Goal: Information Seeking & Learning: Check status

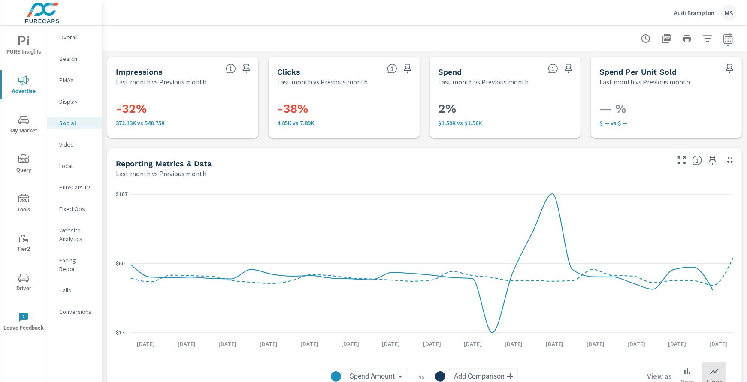
scroll to position [343, 0]
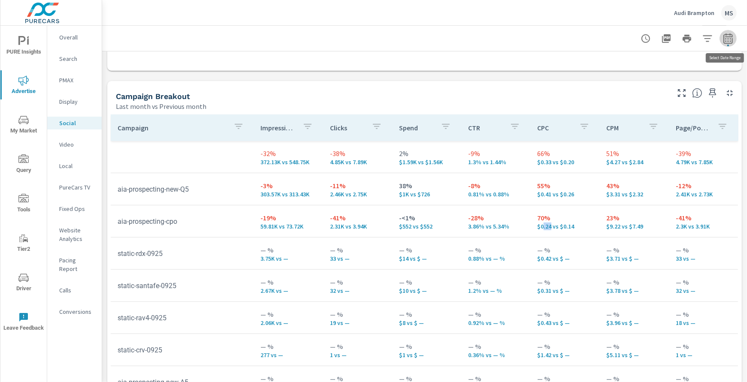
click at [724, 38] on icon "button" at bounding box center [728, 38] width 10 height 10
select select "Last month"
select select "Previous month"
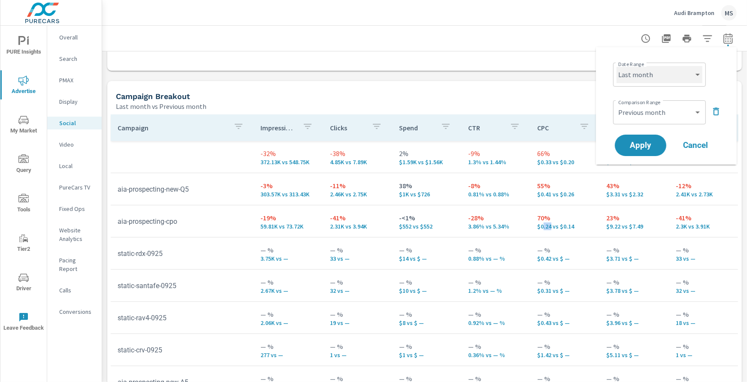
click at [634, 82] on select "Custom [DATE] Last week Last 7 days Last 14 days Last 30 days Last 45 days Last…" at bounding box center [659, 74] width 86 height 17
click at [616, 66] on select "Custom [DATE] Last week Last 7 days Last 14 days Last 30 days Last 45 days Last…" at bounding box center [659, 74] width 86 height 17
select select "Month to date"
click at [646, 144] on span "Apply" at bounding box center [640, 146] width 35 height 8
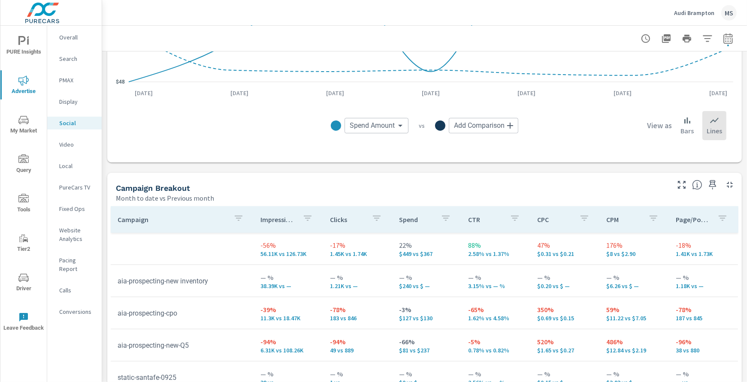
scroll to position [253, 0]
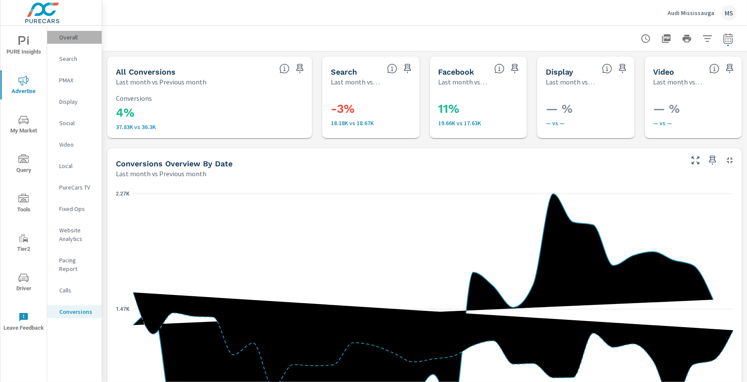
click at [62, 37] on p "Overall" at bounding box center [77, 37] width 36 height 9
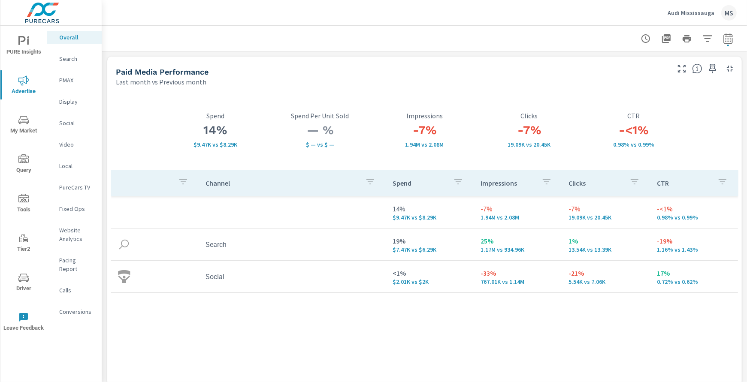
click at [66, 57] on p "Search" at bounding box center [77, 58] width 36 height 9
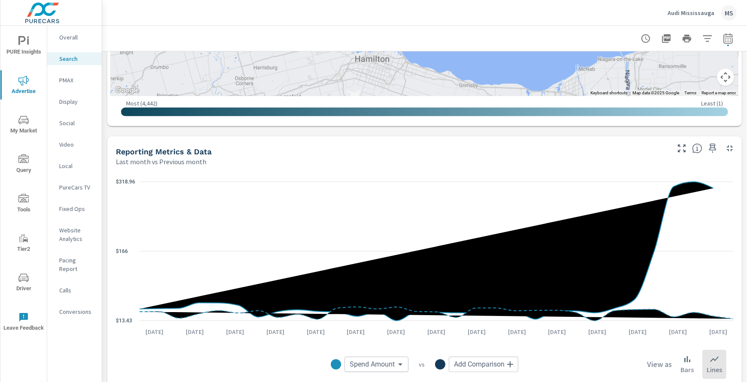
scroll to position [476, 0]
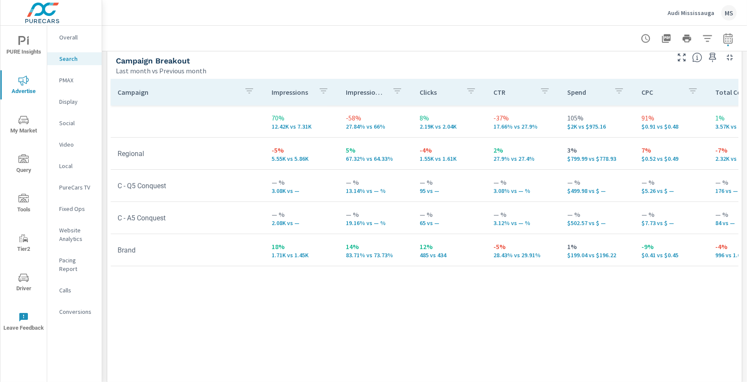
scroll to position [833, 0]
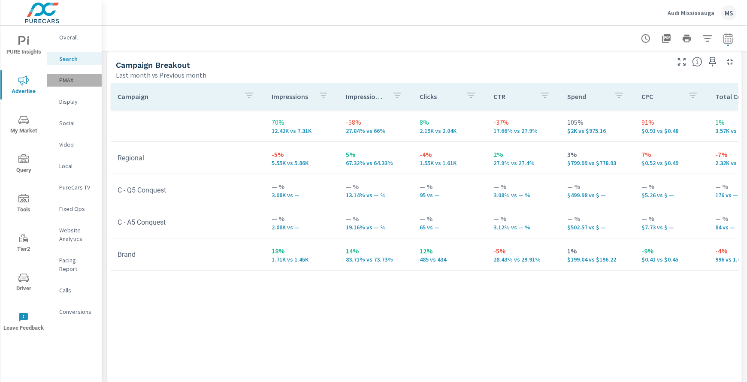
click at [64, 80] on p "PMAX" at bounding box center [77, 80] width 36 height 9
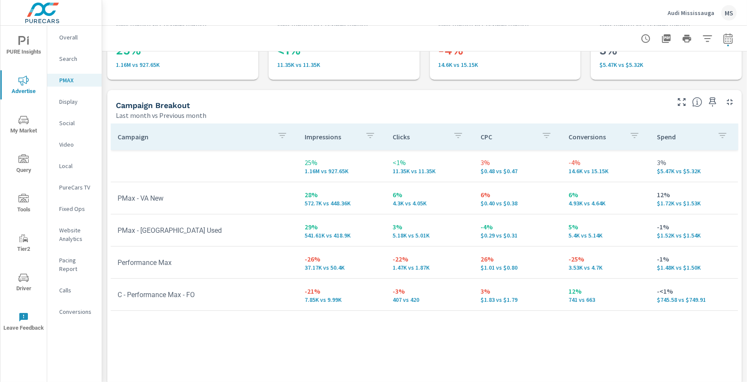
scroll to position [63, 0]
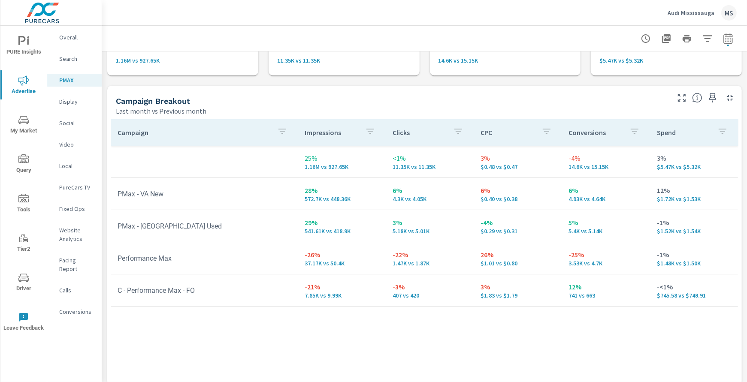
click at [67, 124] on p "Social" at bounding box center [77, 123] width 36 height 9
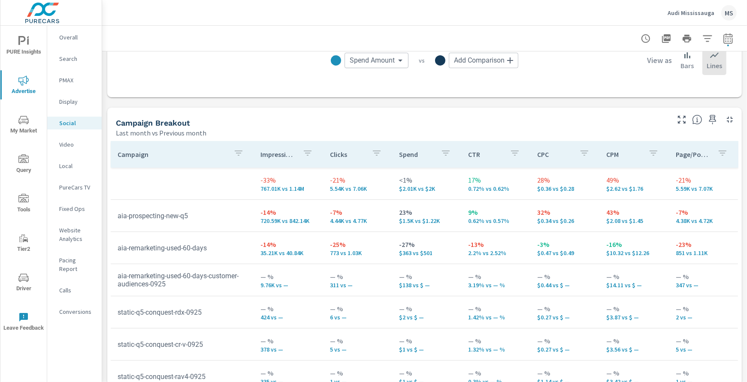
scroll to position [322, 0]
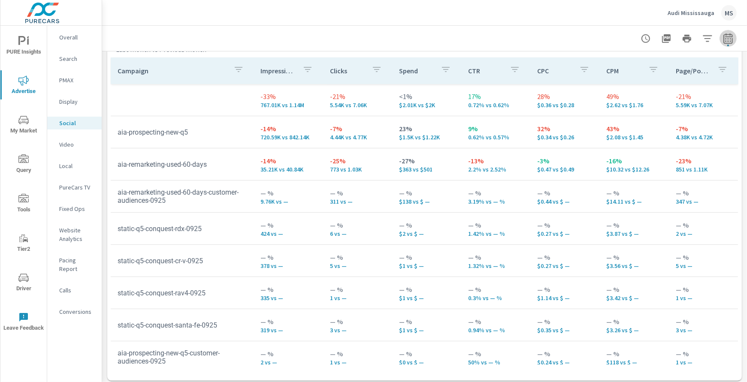
click at [724, 42] on icon "button" at bounding box center [728, 38] width 10 height 10
select select "Last month"
select select "Previous month"
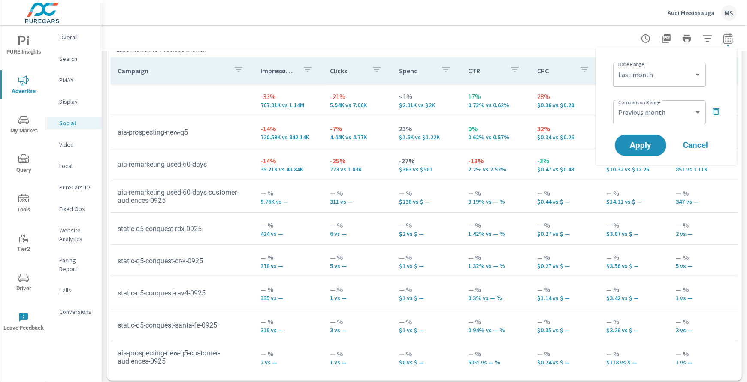
click at [643, 84] on div "Custom Yesterday Last week Last 7 days Last 14 days Last 30 days Last 45 days L…" at bounding box center [659, 75] width 93 height 24
click at [643, 78] on select "Custom [DATE] Last week Last 7 days Last 14 days Last 30 days Last 45 days Last…" at bounding box center [659, 74] width 86 height 17
click at [616, 66] on select "Custom [DATE] Last week Last 7 days Last 14 days Last 30 days Last 45 days Last…" at bounding box center [659, 74] width 86 height 17
select select "Month to date"
click at [645, 148] on span "Apply" at bounding box center [640, 146] width 35 height 8
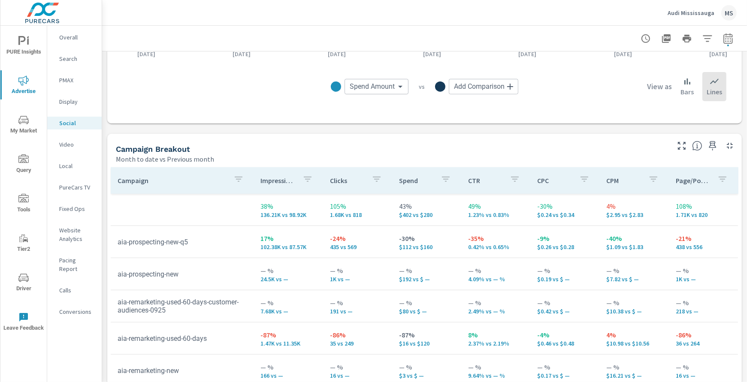
scroll to position [288, 0]
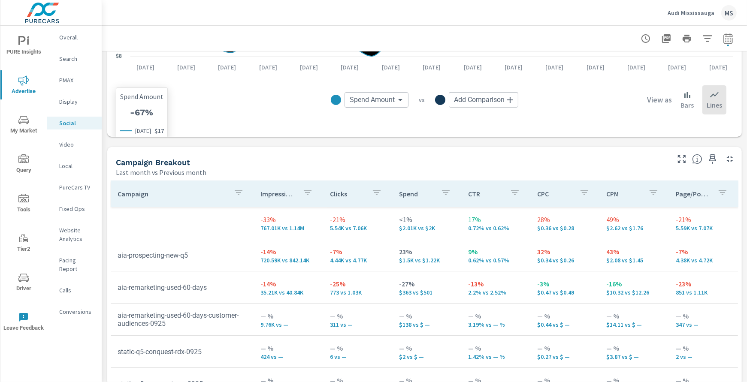
scroll to position [280, 0]
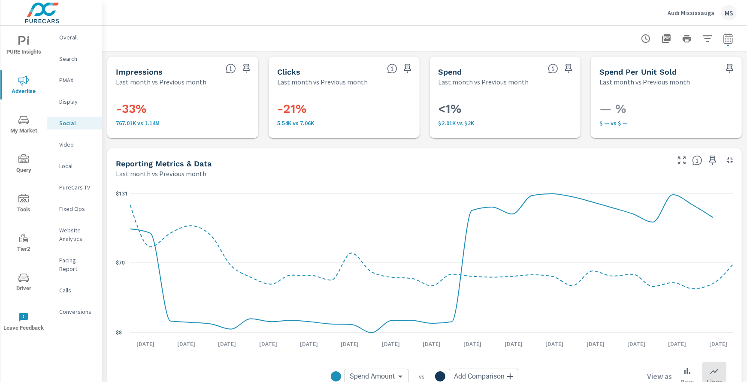
scroll to position [280, 0]
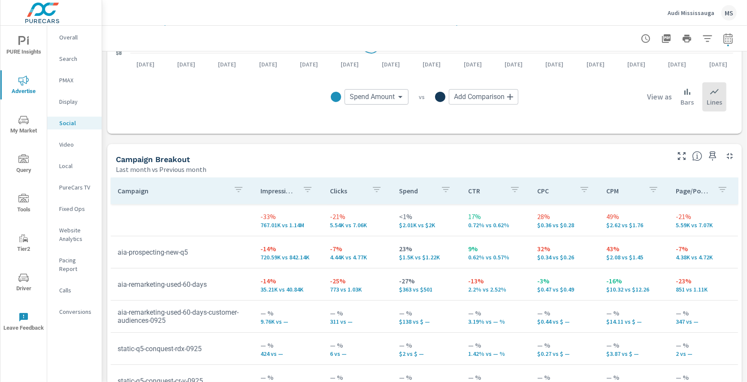
click at [28, 39] on icon "nav menu" at bounding box center [28, 41] width 2 height 6
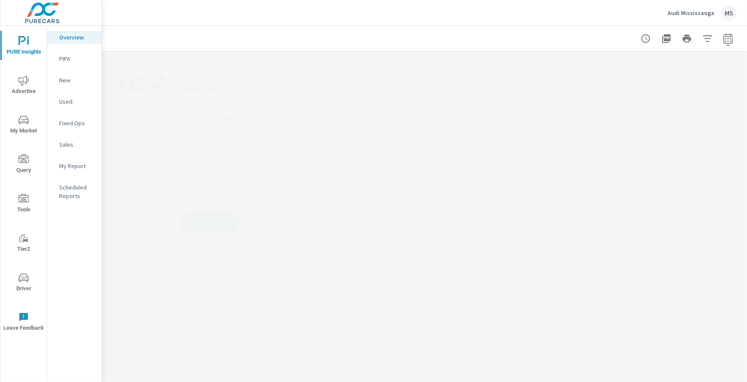
click at [73, 169] on p "My Report" at bounding box center [77, 166] width 36 height 9
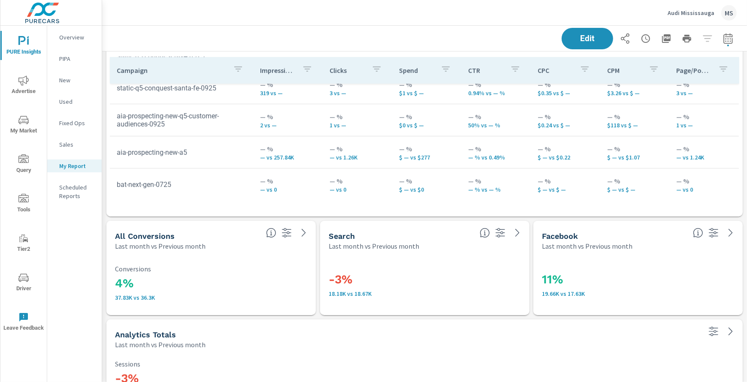
scroll to position [237, 0]
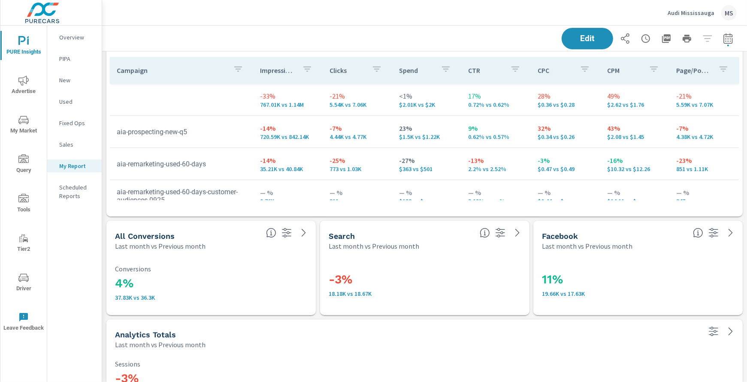
click at [21, 85] on icon "nav menu" at bounding box center [23, 80] width 10 height 10
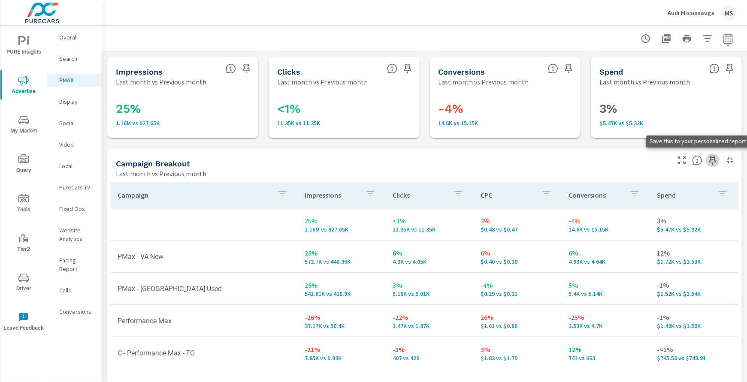
click at [710, 161] on icon "button" at bounding box center [712, 160] width 10 height 10
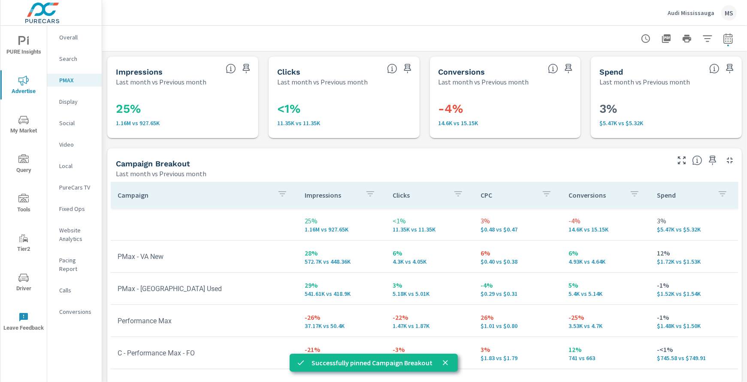
click at [72, 60] on p "Search" at bounding box center [77, 58] width 36 height 9
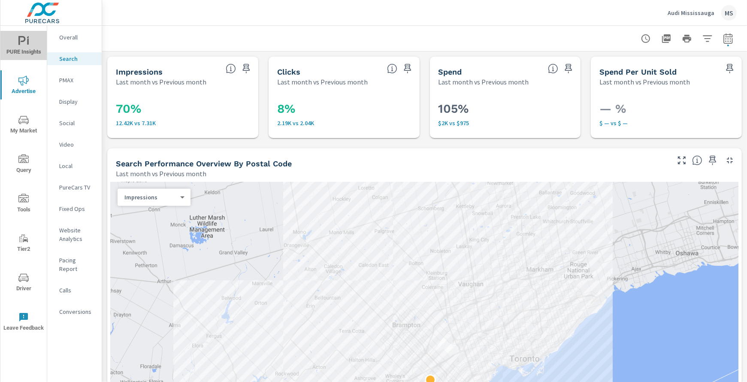
click at [30, 50] on span "PURE Insights" at bounding box center [23, 46] width 41 height 21
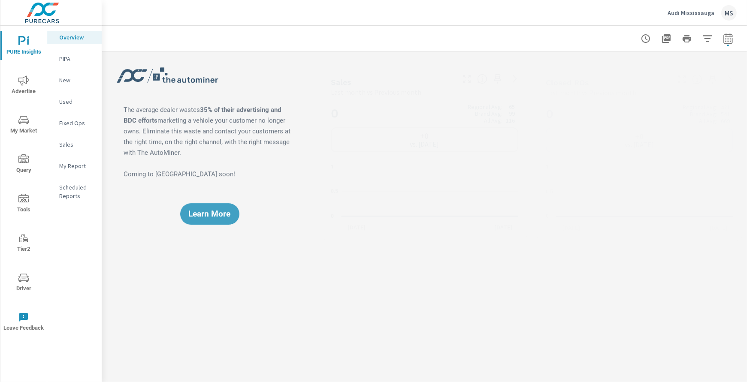
click at [75, 166] on p "My Report" at bounding box center [77, 166] width 36 height 9
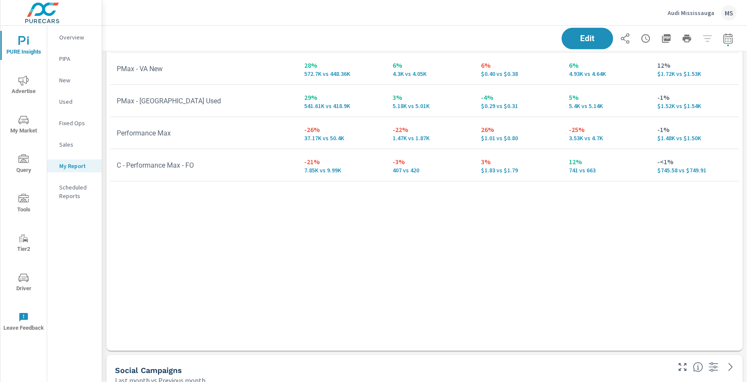
scroll to position [256, 0]
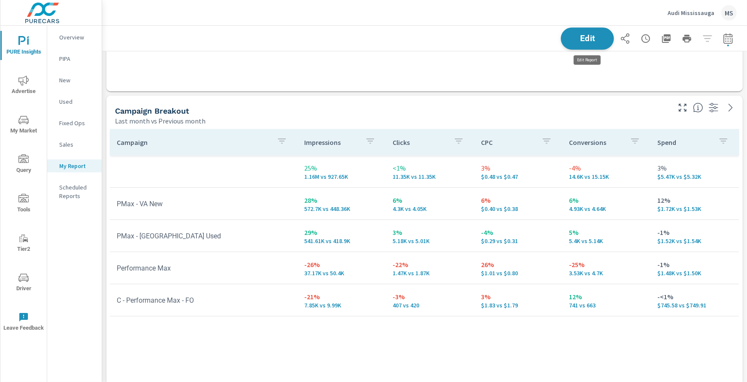
click at [562, 33] on button "Edit" at bounding box center [587, 38] width 53 height 22
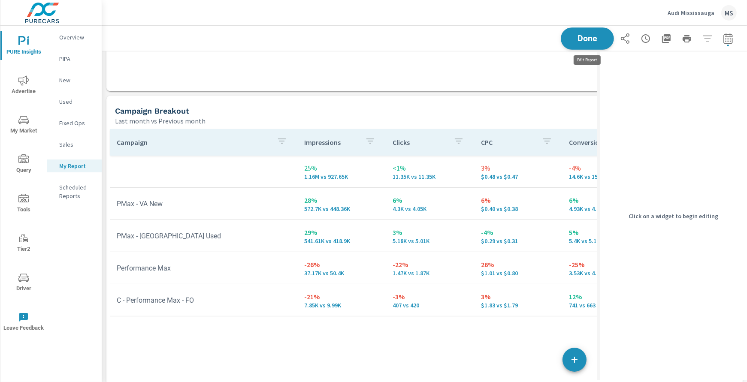
scroll to position [1385, 495]
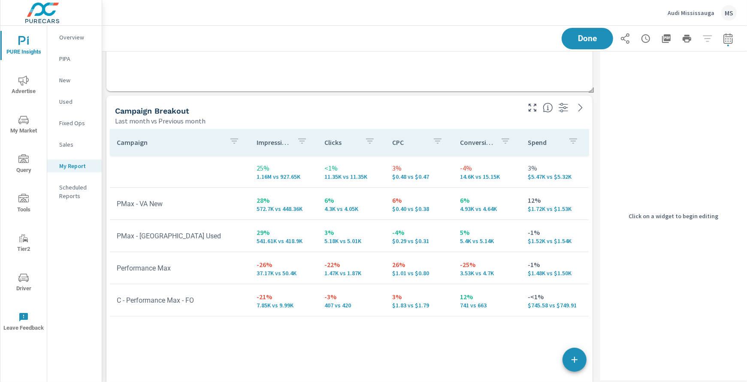
click at [314, 103] on div "Campaign Breakout Last month vs Previous month" at bounding box center [314, 111] width 416 height 30
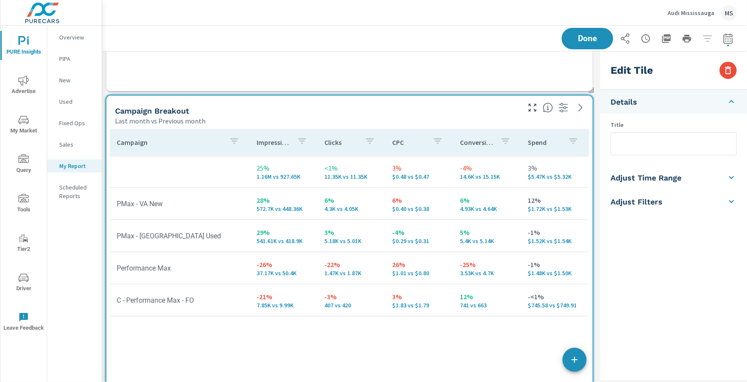
click at [638, 152] on input "text" at bounding box center [673, 144] width 125 height 22
type input "Performance Max Campaigns"
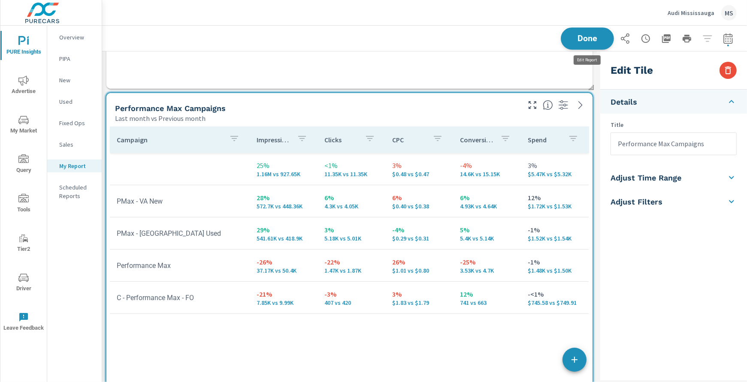
click at [580, 43] on div "Done" at bounding box center [648, 38] width 175 height 21
click at [667, 37] on icon "button" at bounding box center [666, 38] width 10 height 10
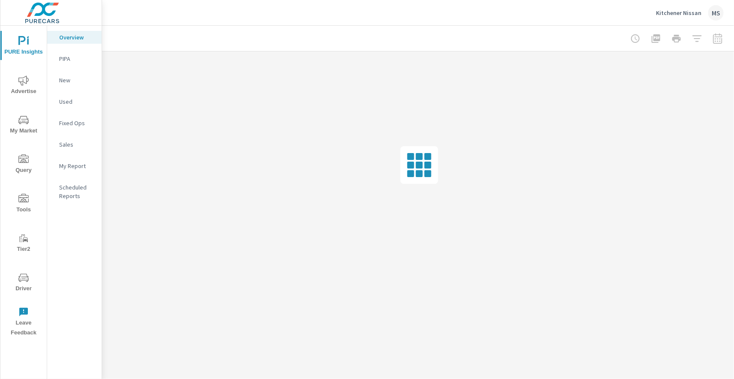
click at [82, 165] on p "My Report" at bounding box center [77, 166] width 36 height 9
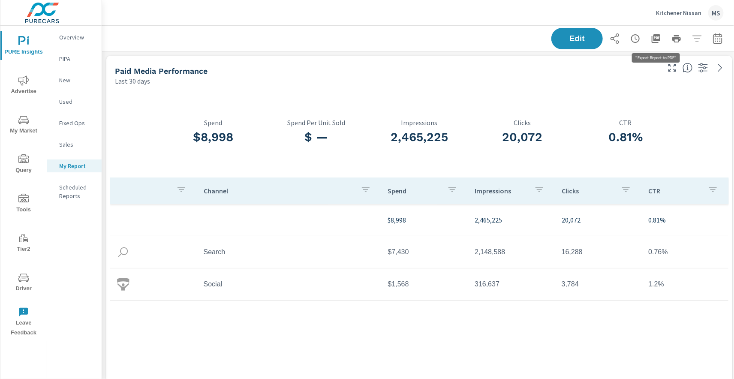
click at [660, 39] on icon "button" at bounding box center [656, 38] width 9 height 9
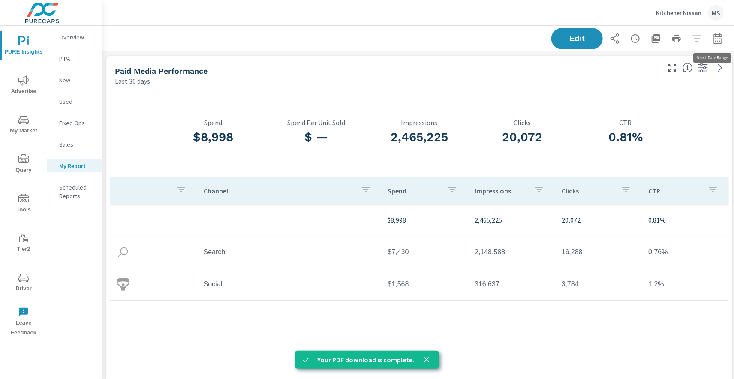
click at [722, 35] on icon "button" at bounding box center [717, 38] width 9 height 10
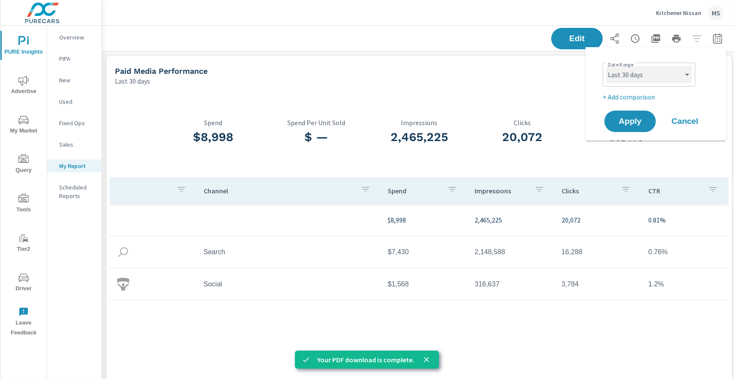
click at [658, 76] on select "Custom [DATE] Last week Last 7 days Last 14 days Last 30 days Last 45 days Last…" at bounding box center [649, 74] width 86 height 17
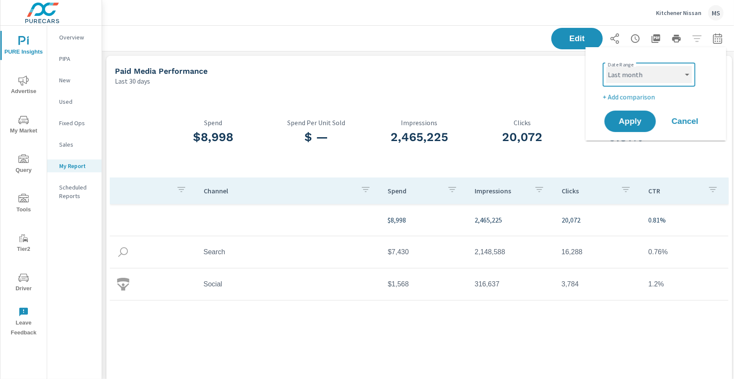
click at [606, 66] on select "Custom [DATE] Last week Last 7 days Last 14 days Last 30 days Last 45 days Last…" at bounding box center [649, 74] width 86 height 17
select select "Last month"
click at [634, 97] on p "+ Add comparison" at bounding box center [658, 97] width 110 height 10
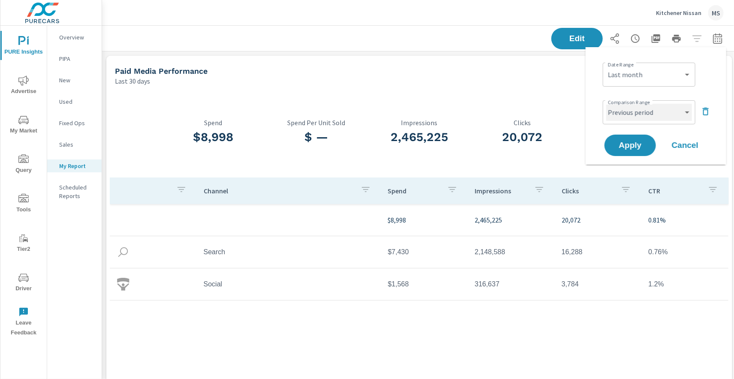
click at [636, 114] on select "Custom Previous period Previous month Previous year" at bounding box center [649, 112] width 86 height 17
click at [606, 104] on select "Custom Previous period Previous month Previous year" at bounding box center [649, 112] width 86 height 17
select select "Previous month"
click at [633, 145] on span "Apply" at bounding box center [630, 146] width 35 height 8
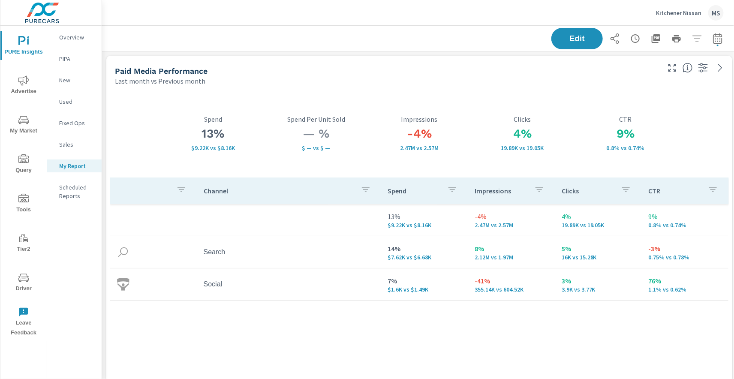
click at [659, 41] on icon "button" at bounding box center [656, 38] width 9 height 9
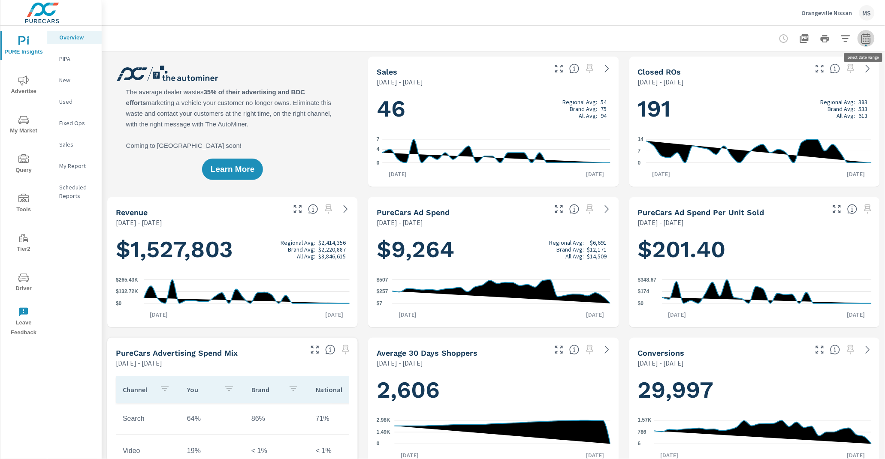
click at [867, 33] on icon "button" at bounding box center [866, 38] width 10 height 10
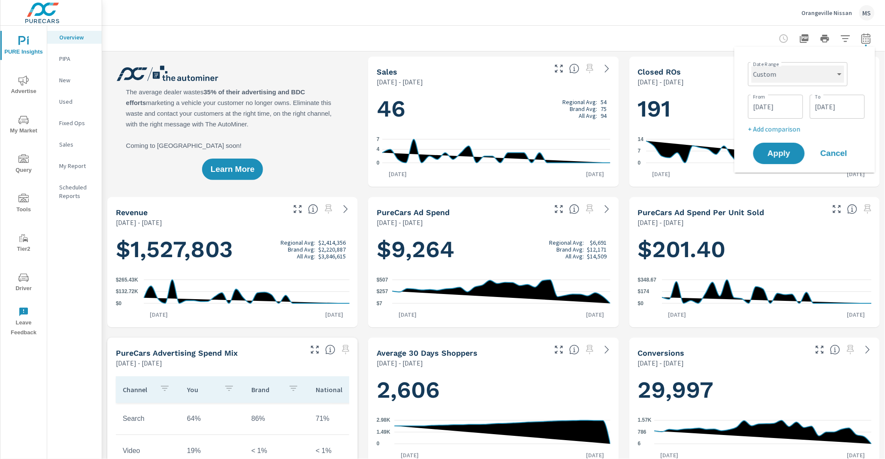
click at [777, 72] on select "Custom [DATE] Last week Last 7 days Last 14 days Last 30 days Last 45 days Last…" at bounding box center [797, 74] width 93 height 17
click at [751, 66] on select "Custom [DATE] Last week Last 7 days Last 14 days Last 30 days Last 45 days Last…" at bounding box center [797, 74] width 93 height 17
select select "Month to date"
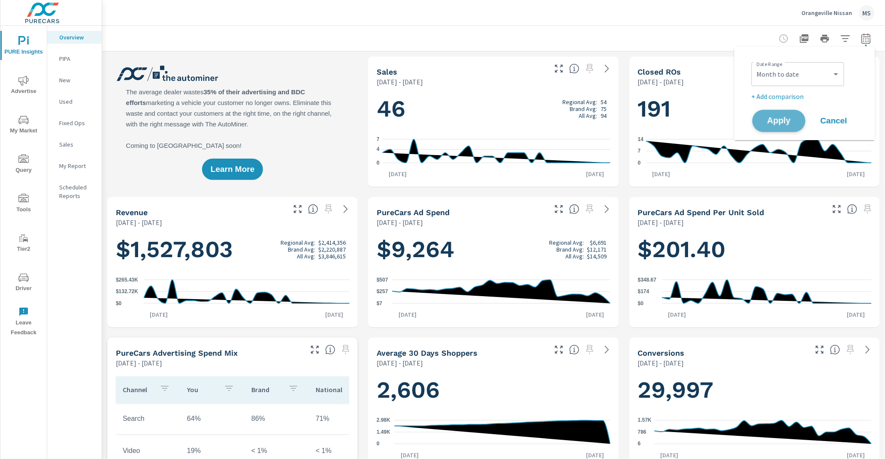
click at [777, 118] on span "Apply" at bounding box center [778, 121] width 35 height 8
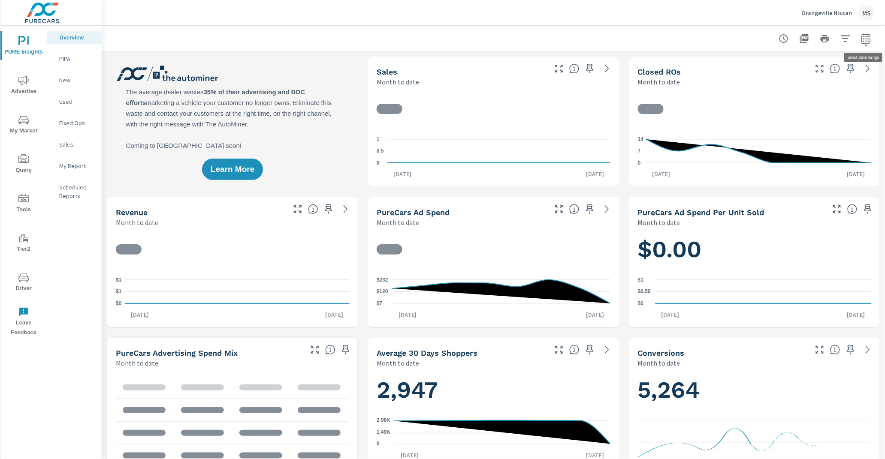
click at [866, 40] on icon "button" at bounding box center [866, 38] width 10 height 10
select select "Month to date"
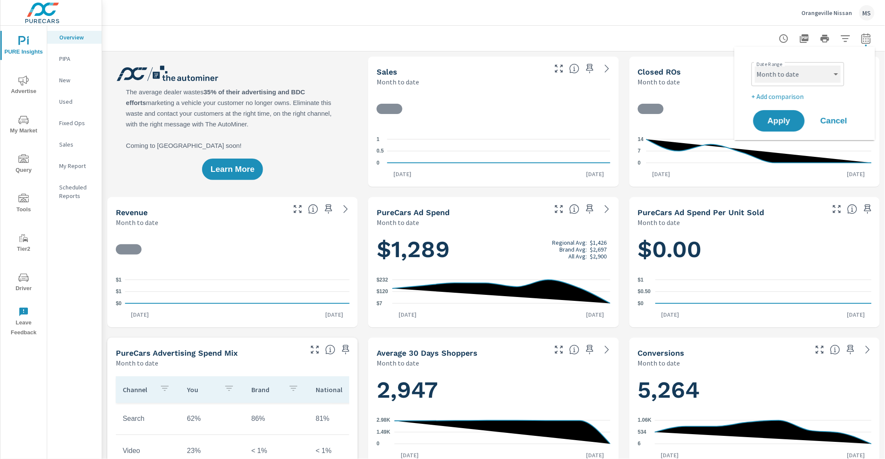
click at [806, 73] on select "Custom [DATE] Last week Last 7 days Last 14 days Last 30 days Last 45 days Last…" at bounding box center [798, 74] width 86 height 17
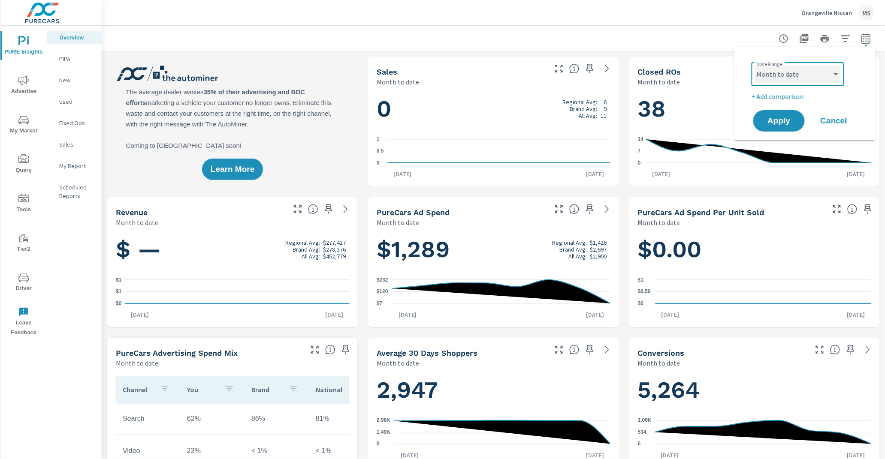
click at [755, 66] on select "Custom [DATE] Last week Last 7 days Last 14 days Last 30 days Last 45 days Last…" at bounding box center [798, 74] width 86 height 17
click at [785, 97] on p "+ Add comparison" at bounding box center [806, 96] width 110 height 10
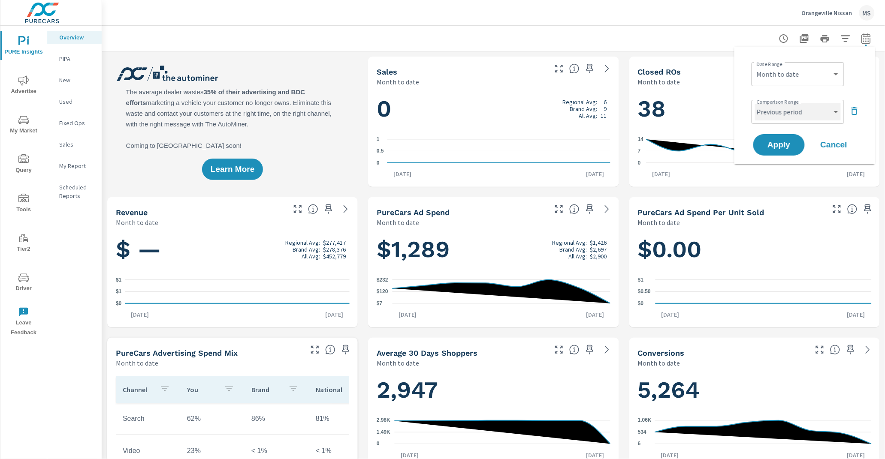
click at [785, 118] on select "Custom Previous period Previous month Previous year" at bounding box center [798, 111] width 86 height 17
click at [755, 103] on select "Custom Previous period Previous month Previous year" at bounding box center [798, 111] width 86 height 17
select select "Previous month"
click at [785, 142] on span "Apply" at bounding box center [778, 145] width 35 height 8
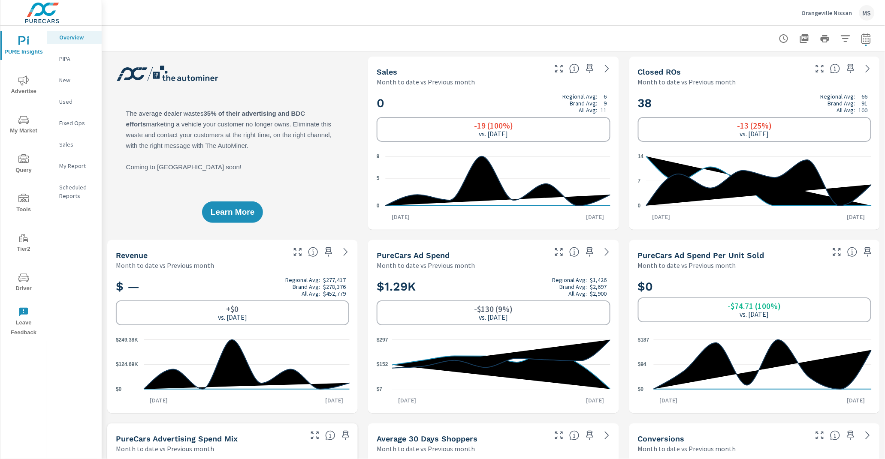
click at [28, 84] on icon "nav menu" at bounding box center [23, 80] width 10 height 10
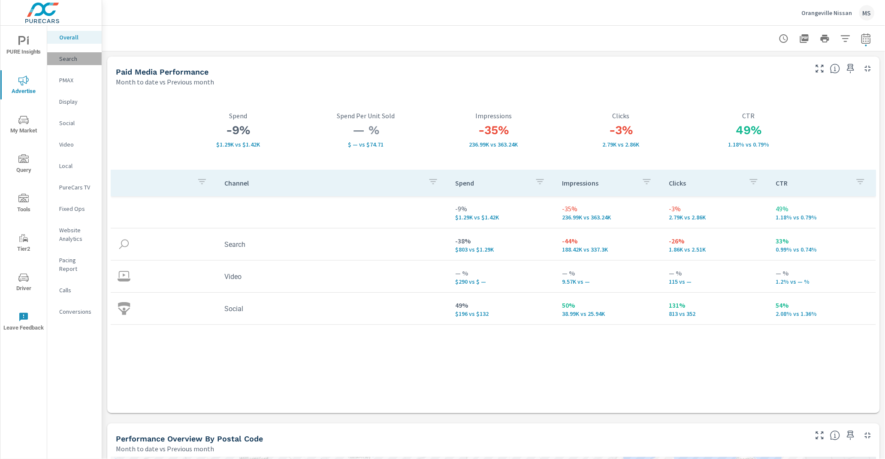
click at [69, 59] on p "Search" at bounding box center [77, 58] width 36 height 9
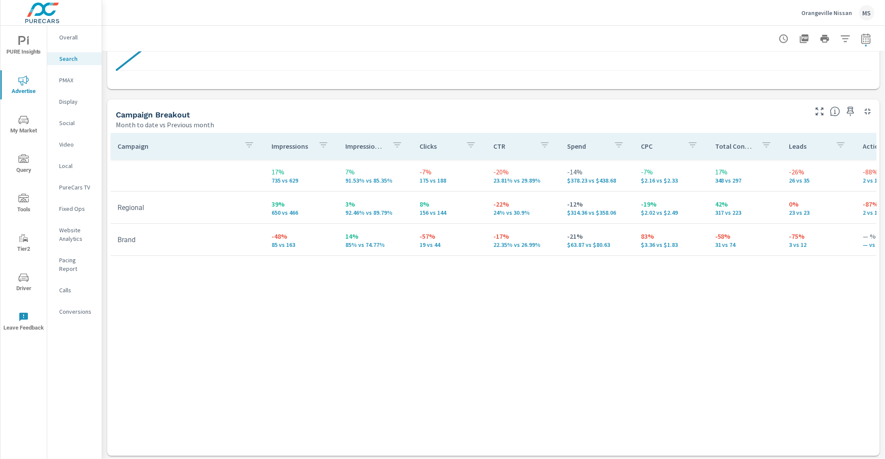
scroll to position [785, 0]
click at [70, 87] on nav "Overall Search PMAX Display Social Video Local PureCars TV Fixed Ops Website An…" at bounding box center [74, 178] width 54 height 305
click at [69, 81] on p "PMAX" at bounding box center [77, 80] width 36 height 9
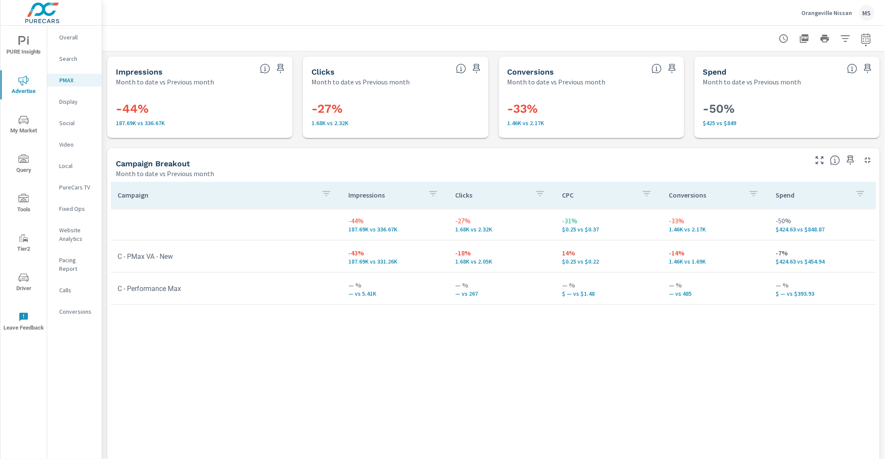
click at [74, 124] on p "Social" at bounding box center [77, 123] width 36 height 9
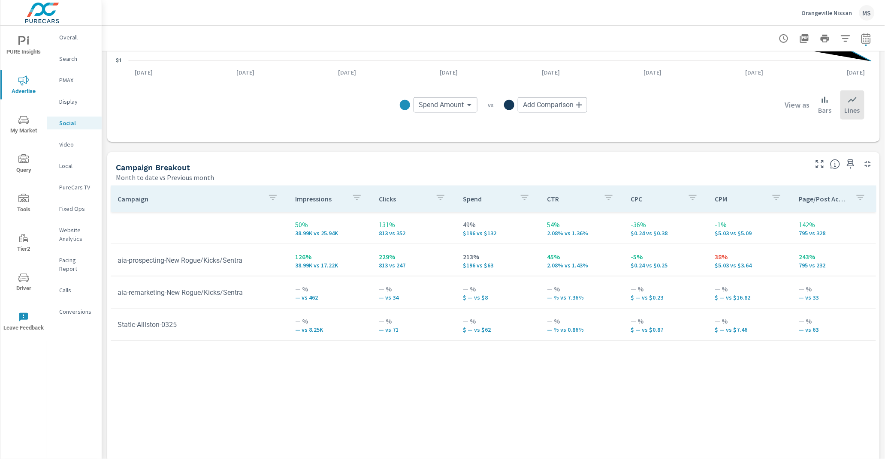
scroll to position [271, 0]
click at [863, 15] on div "MS" at bounding box center [866, 12] width 15 height 15
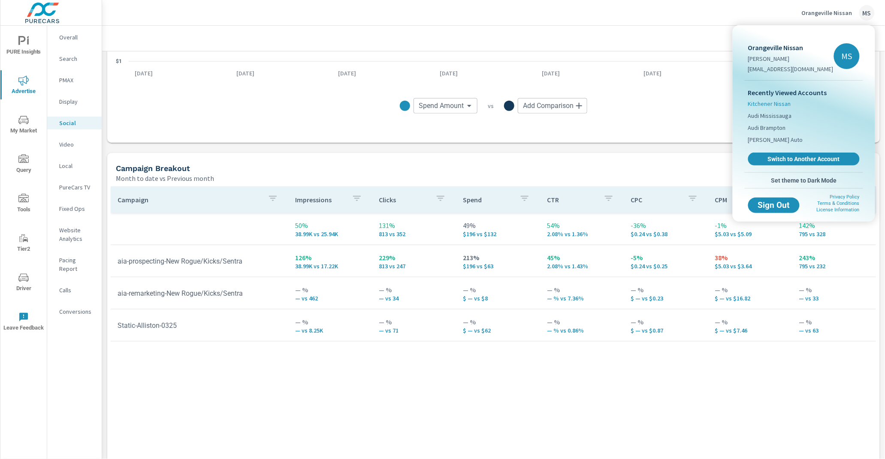
click at [778, 106] on span "Kitchener Nissan" at bounding box center [769, 104] width 43 height 9
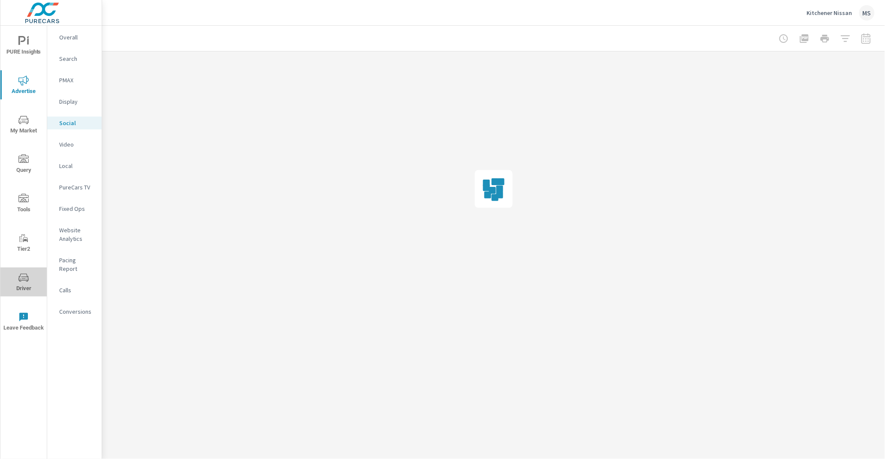
click at [24, 279] on icon "nav menu" at bounding box center [23, 279] width 4 height 0
click at [76, 60] on p "Search" at bounding box center [77, 58] width 36 height 9
click at [76, 35] on p "Overall" at bounding box center [77, 37] width 36 height 9
click at [75, 234] on p "Website Analytics" at bounding box center [77, 234] width 36 height 17
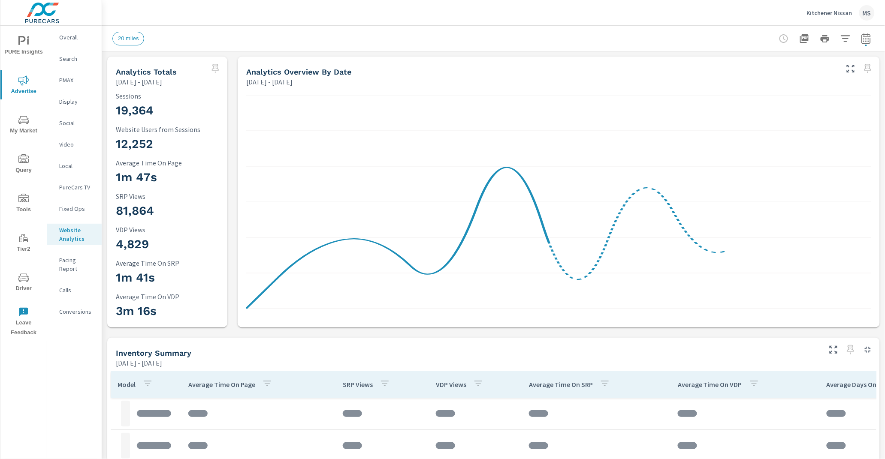
click at [854, 35] on div at bounding box center [825, 38] width 100 height 17
click at [864, 36] on icon "button" at bounding box center [865, 38] width 9 height 10
click at [788, 76] on select "Custom [DATE] Last week Last 7 days Last 14 days Last 30 days Last 45 days Last…" at bounding box center [797, 74] width 93 height 17
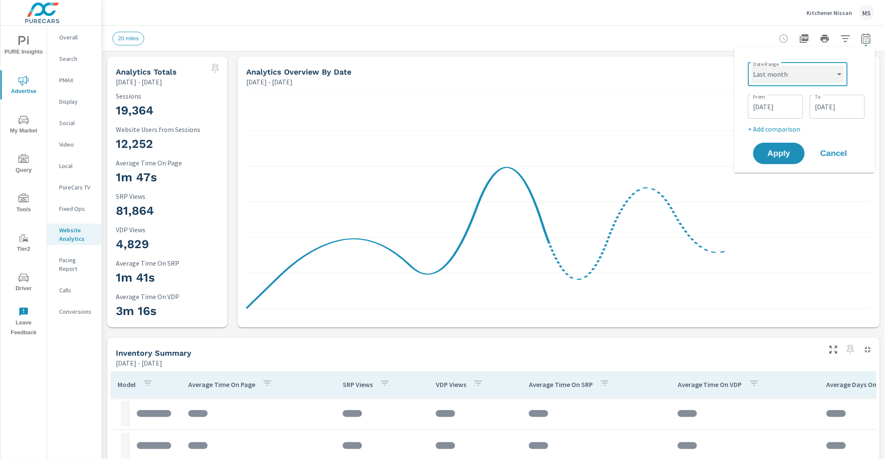
click at [751, 66] on select "Custom [DATE] Last week Last 7 days Last 14 days Last 30 days Last 45 days Last…" at bounding box center [797, 74] width 93 height 17
select select "Last month"
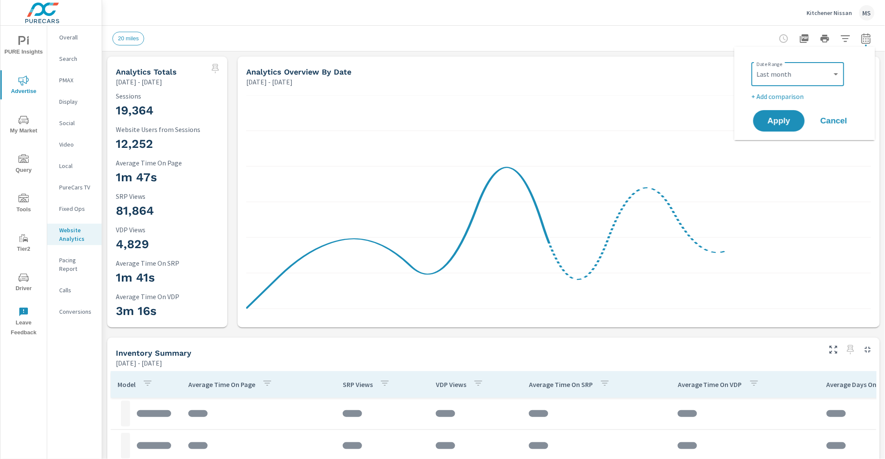
click at [779, 97] on p "+ Add comparison" at bounding box center [806, 96] width 110 height 10
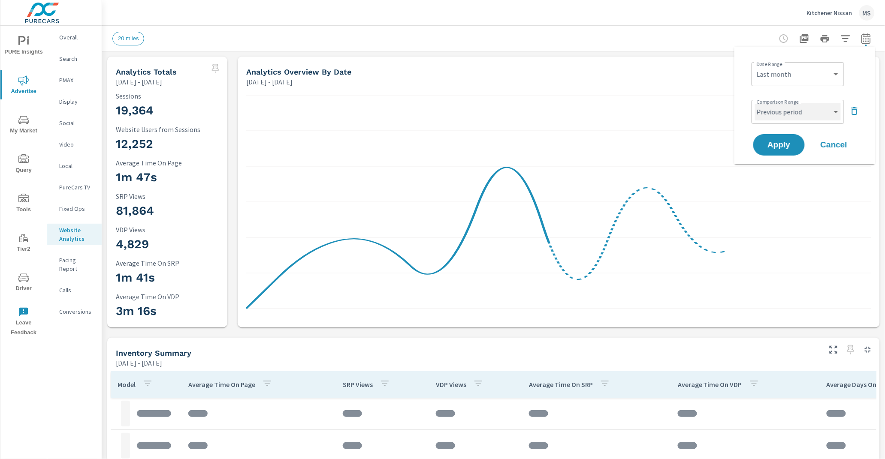
click at [780, 111] on select "Custom Previous period Previous month Previous year" at bounding box center [798, 111] width 86 height 17
click at [755, 103] on select "Custom Previous period Previous month Previous year" at bounding box center [798, 111] width 86 height 17
select select "Previous month"
click at [780, 147] on span "Apply" at bounding box center [778, 145] width 35 height 8
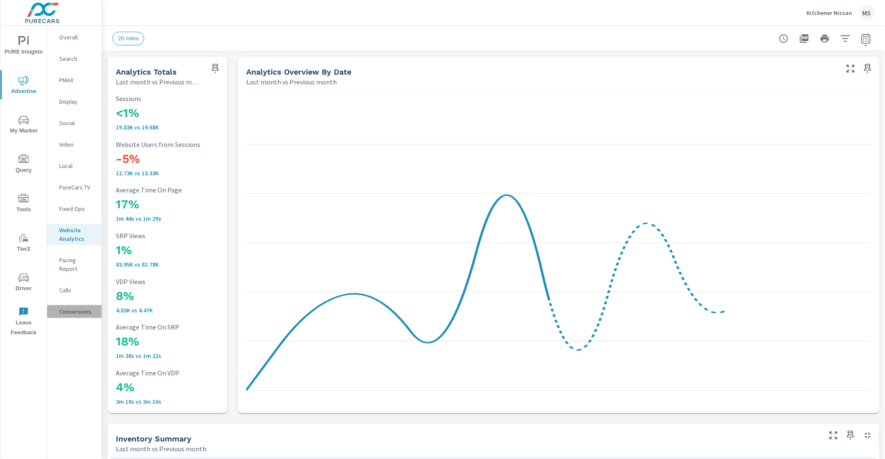
click at [82, 308] on p "Conversions" at bounding box center [77, 312] width 36 height 9
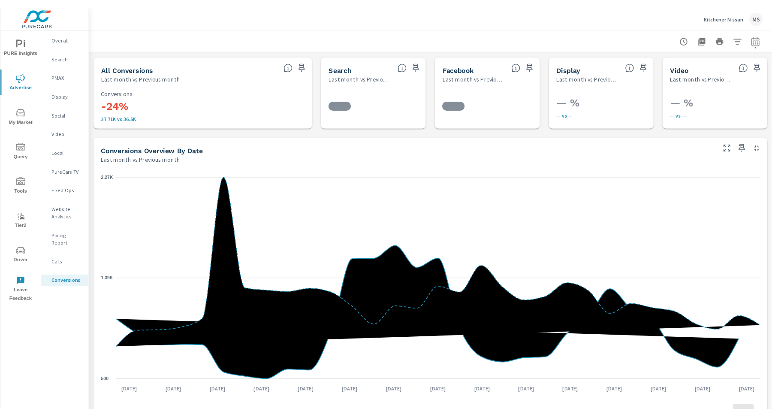
scroll to position [354, 0]
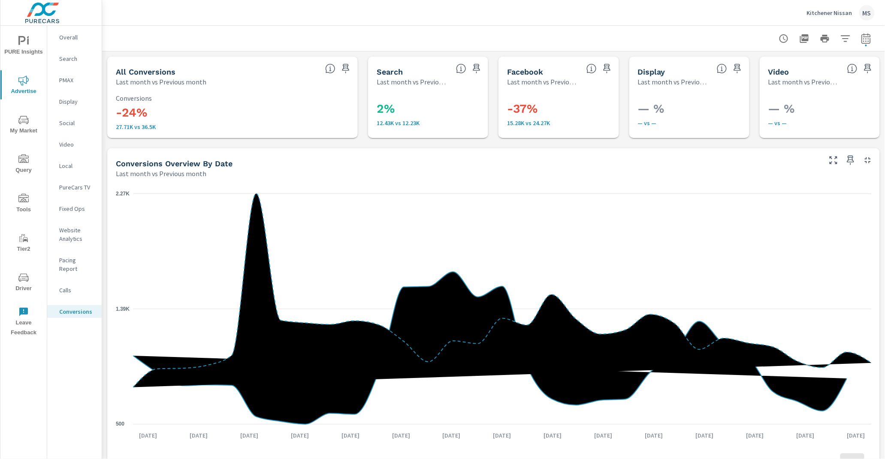
click at [77, 235] on p "Website Analytics" at bounding box center [77, 234] width 36 height 17
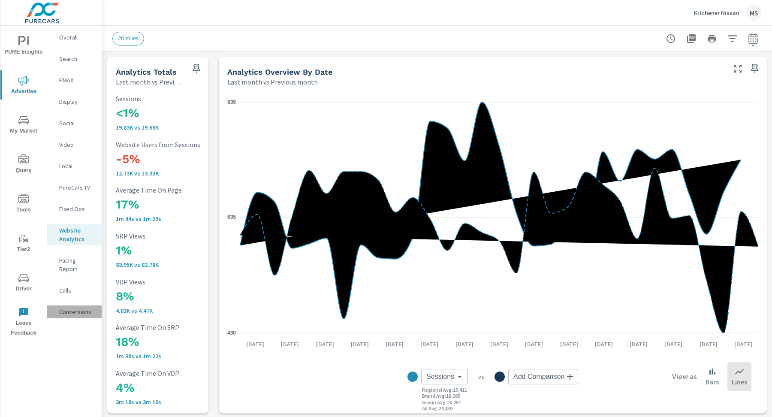
click at [77, 308] on p "Conversions" at bounding box center [77, 312] width 36 height 9
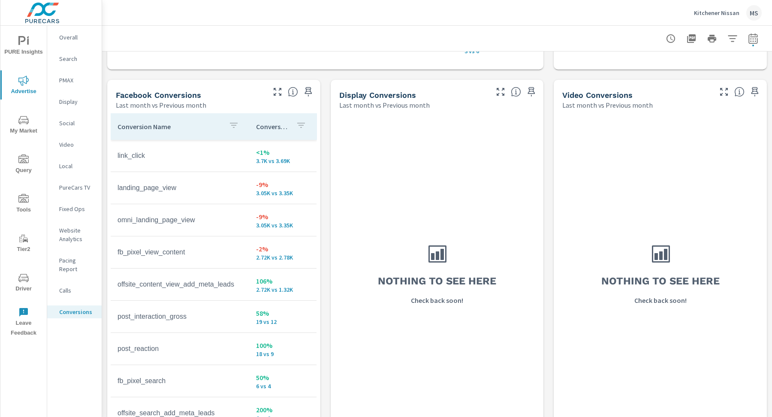
scroll to position [827, 0]
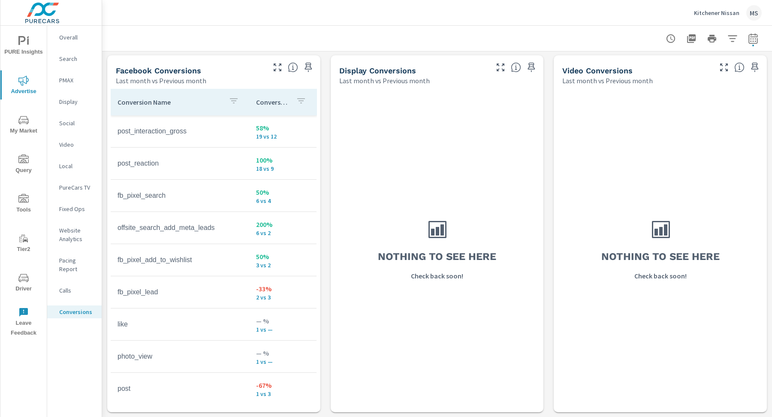
scroll to position [202, 0]
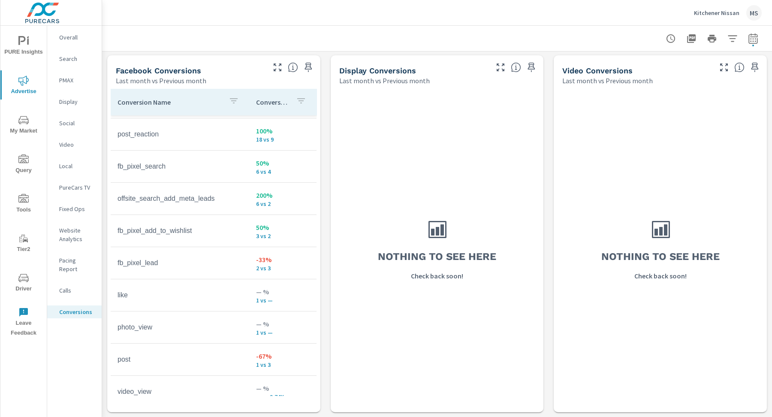
scroll to position [202, 0]
